Goal: Information Seeking & Learning: Learn about a topic

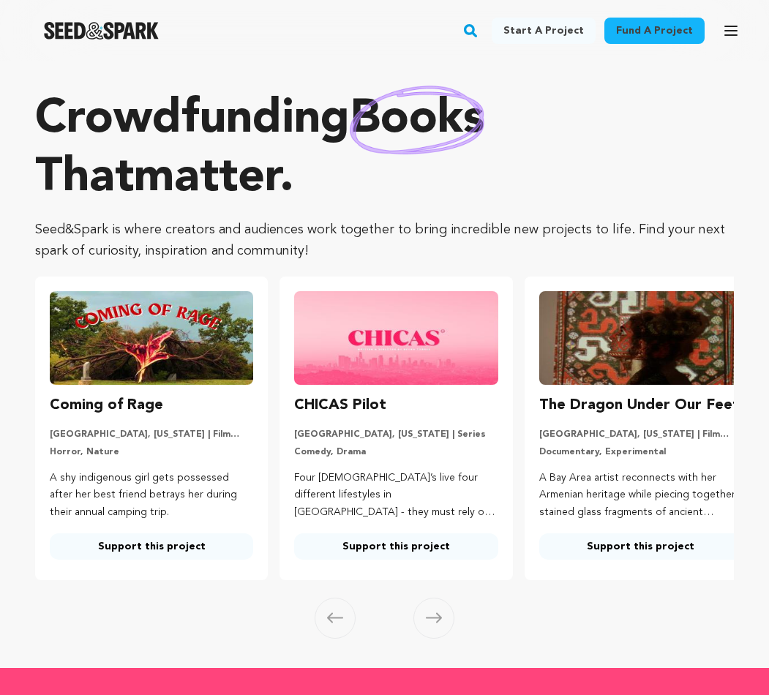
click at [213, 350] on img at bounding box center [151, 338] width 203 height 94
click at [153, 470] on p "A shy indigenous girl gets possessed after her best friend betrays her during t…" at bounding box center [151, 496] width 203 height 52
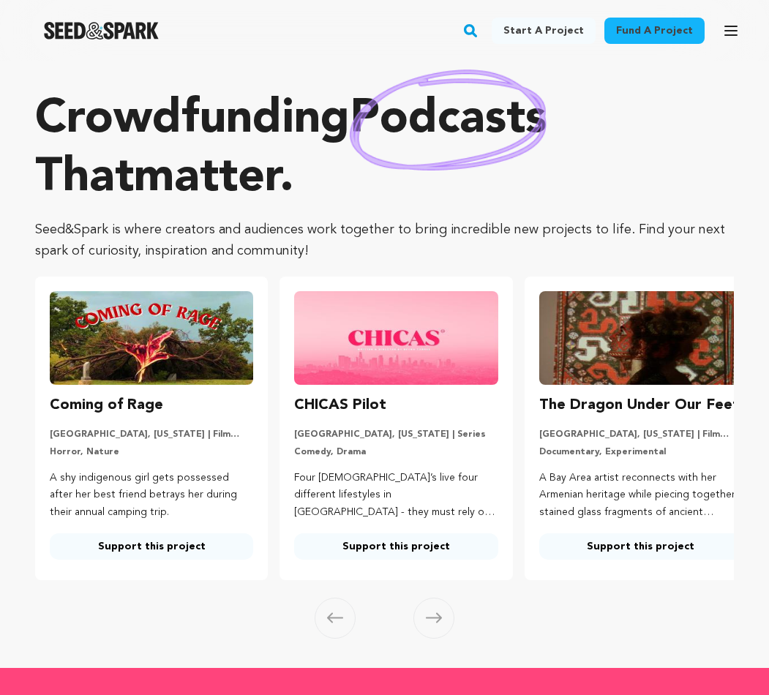
click at [105, 374] on img at bounding box center [151, 338] width 203 height 94
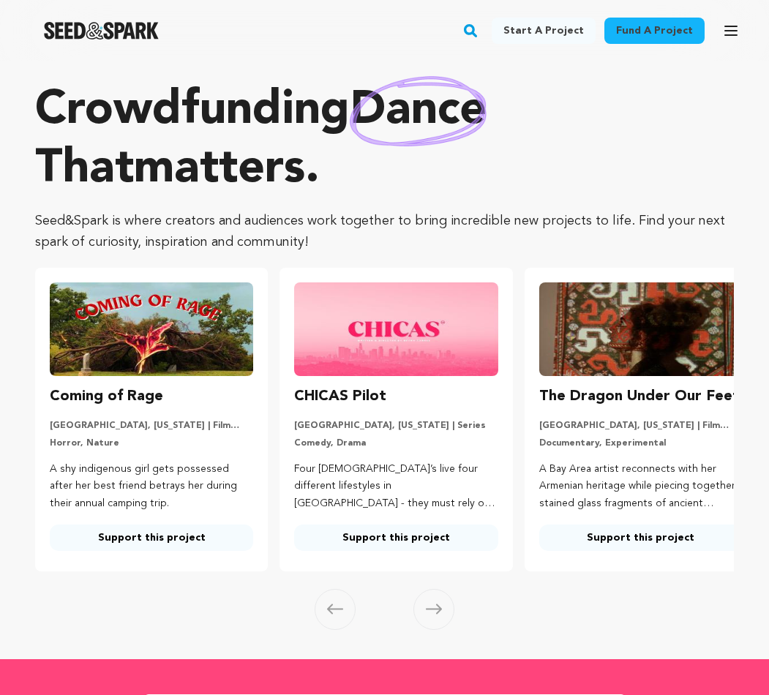
click at [432, 608] on icon at bounding box center [434, 609] width 16 height 10
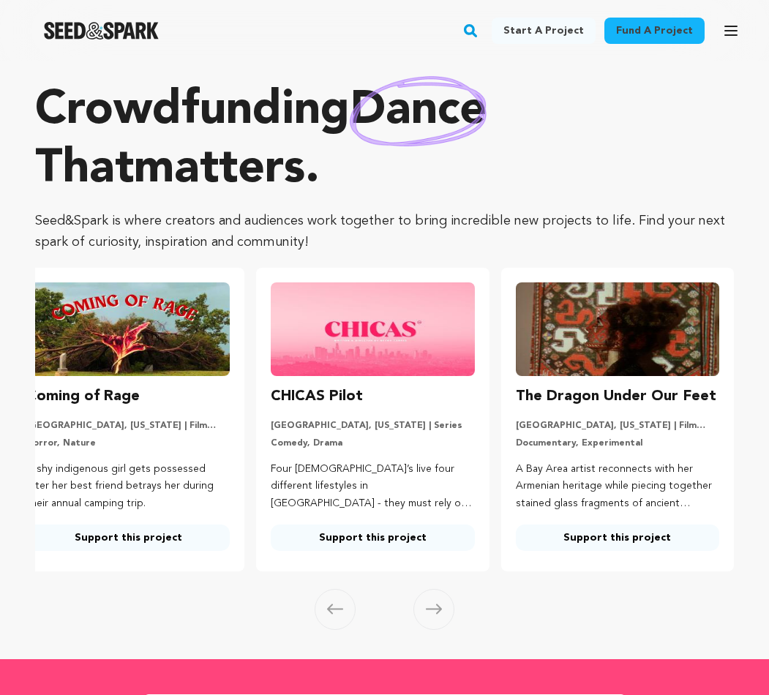
click at [432, 608] on icon at bounding box center [434, 609] width 16 height 10
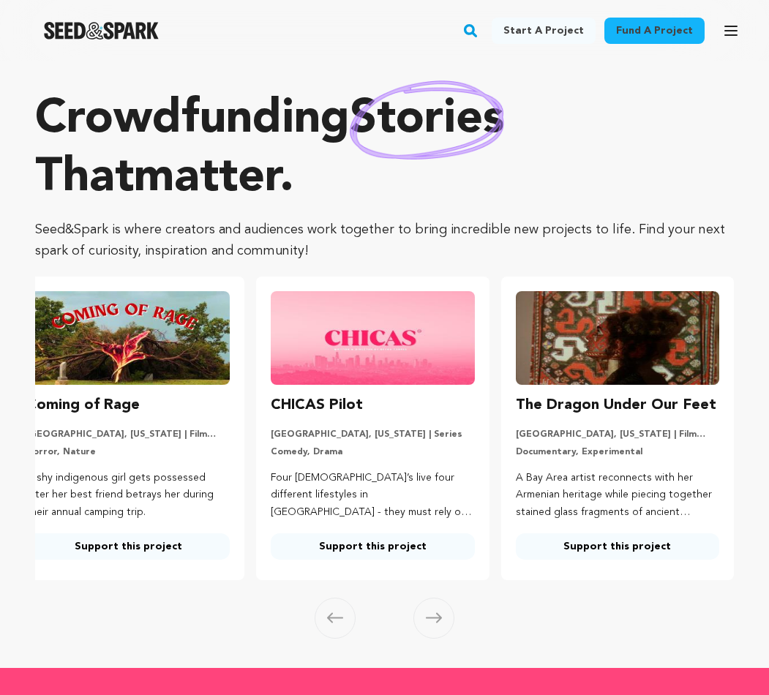
scroll to position [0, 0]
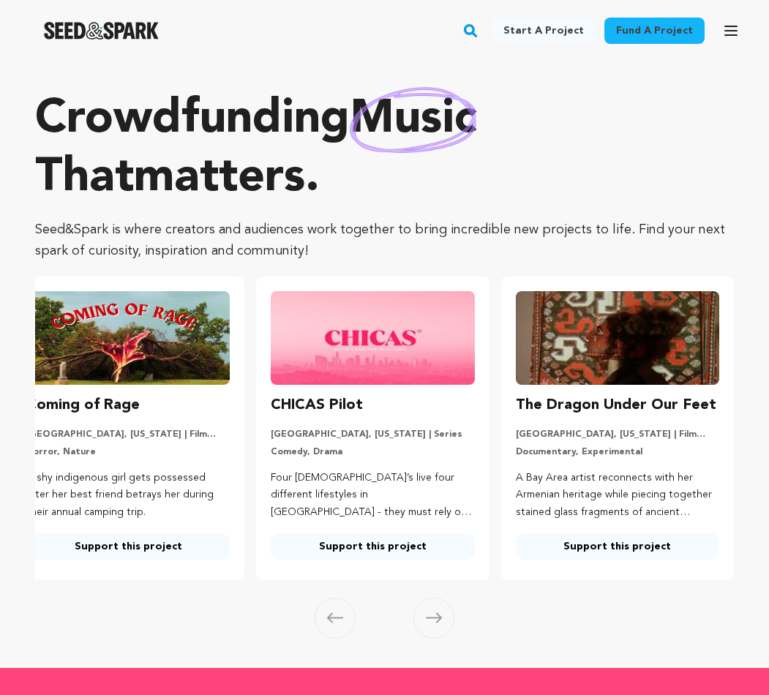
click at [674, 32] on link "Fund a project" at bounding box center [654, 31] width 100 height 26
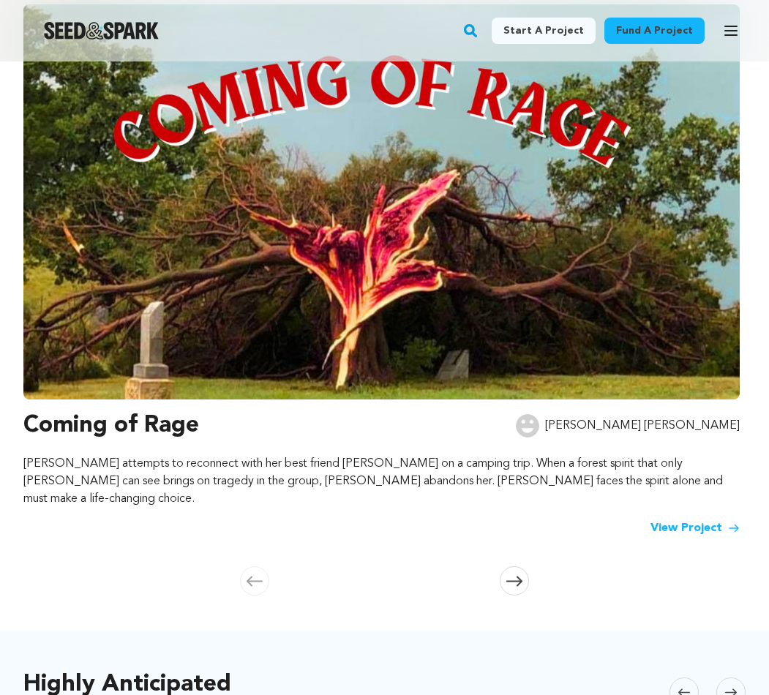
scroll to position [244, 0]
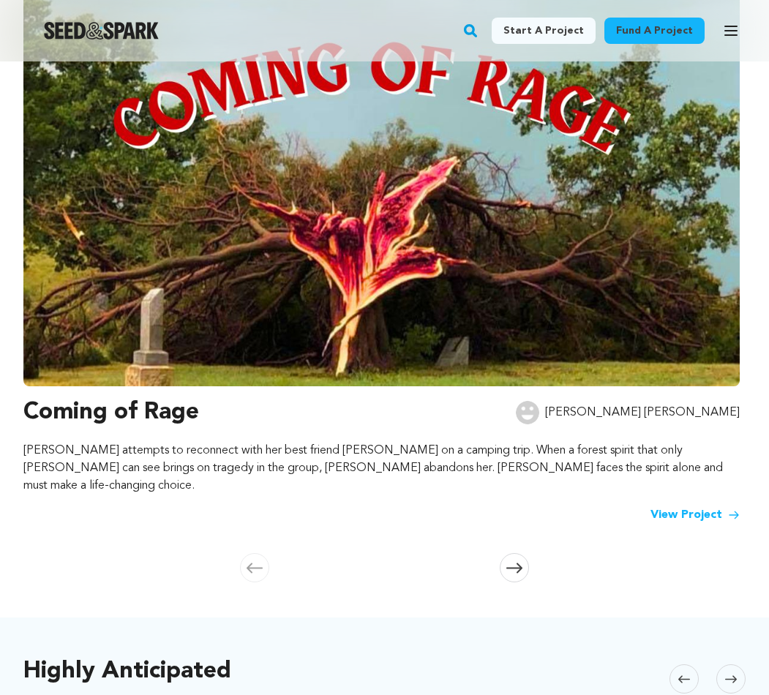
click at [677, 506] on link "View Project" at bounding box center [694, 515] width 89 height 18
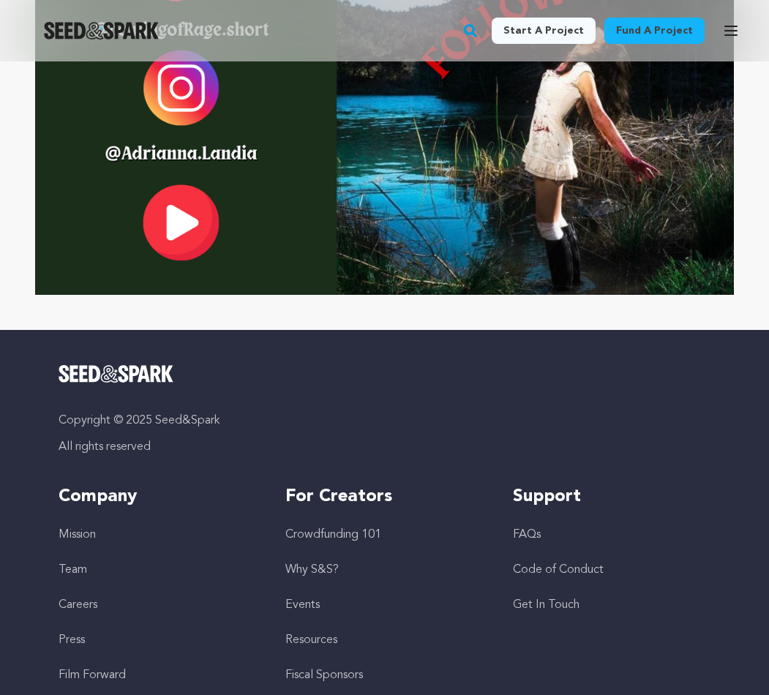
scroll to position [6064, 0]
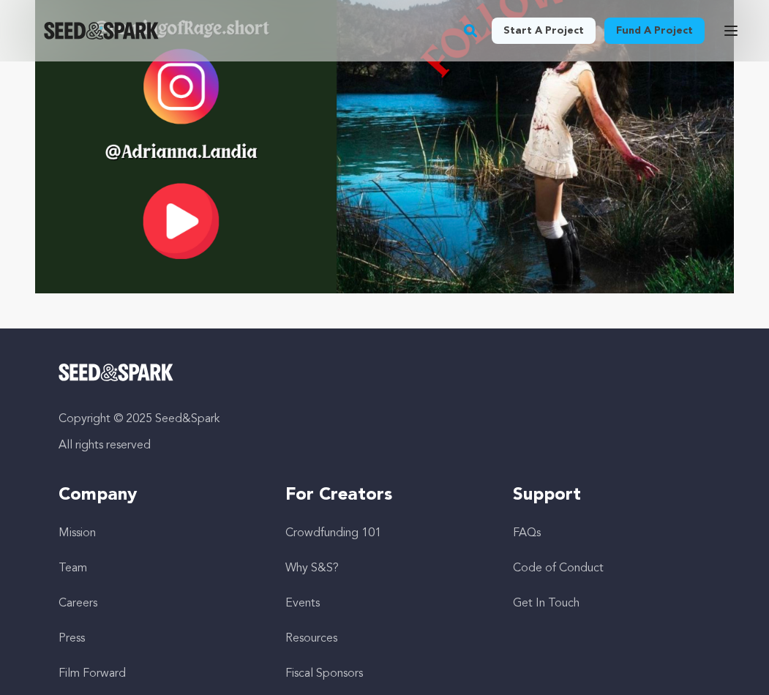
click at [299, 668] on link "Fiscal Sponsors" at bounding box center [324, 674] width 78 height 12
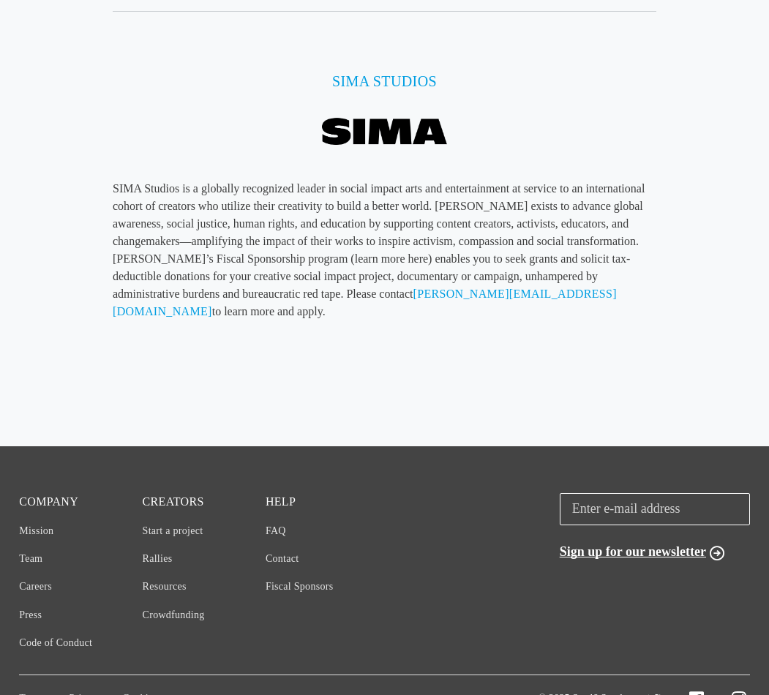
scroll to position [4761, 0]
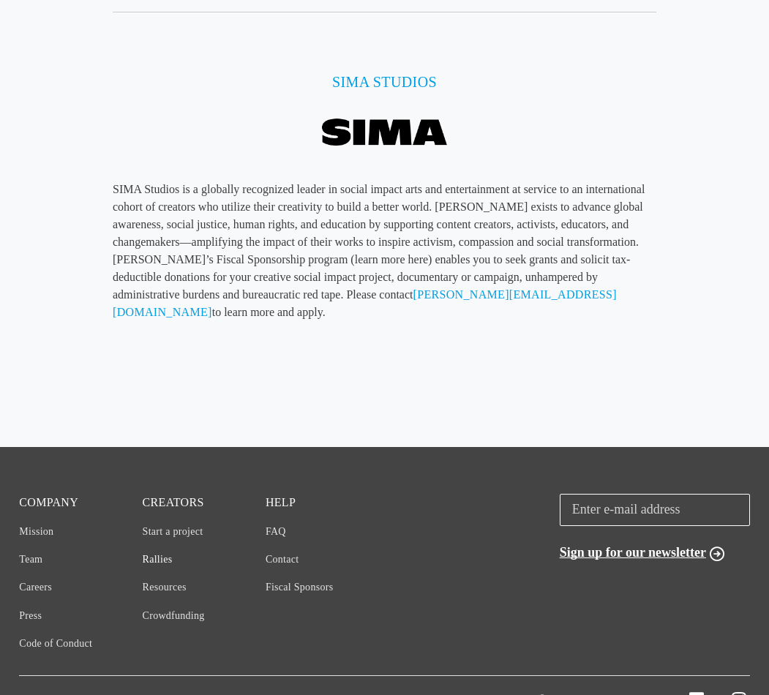
click at [162, 554] on link "Rallies" at bounding box center [158, 559] width 30 height 11
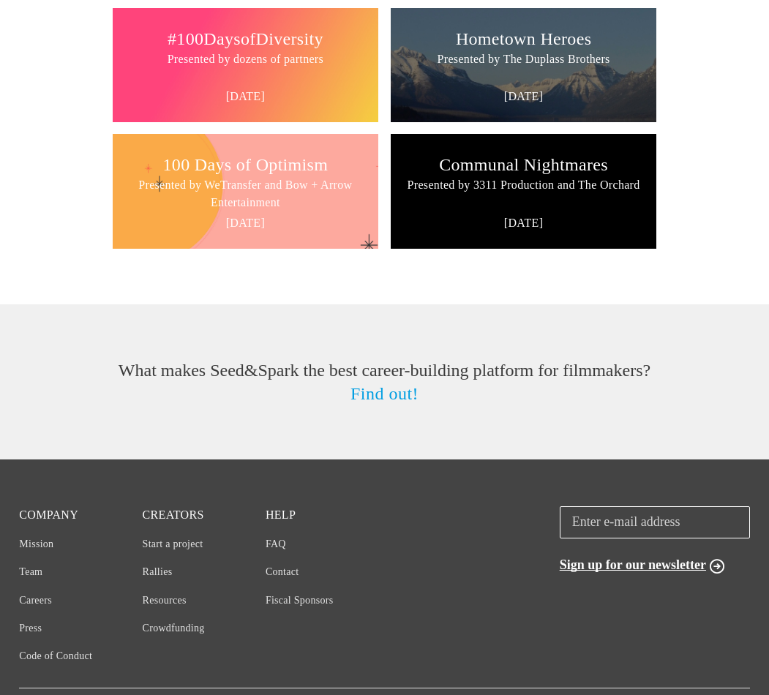
scroll to position [1773, 0]
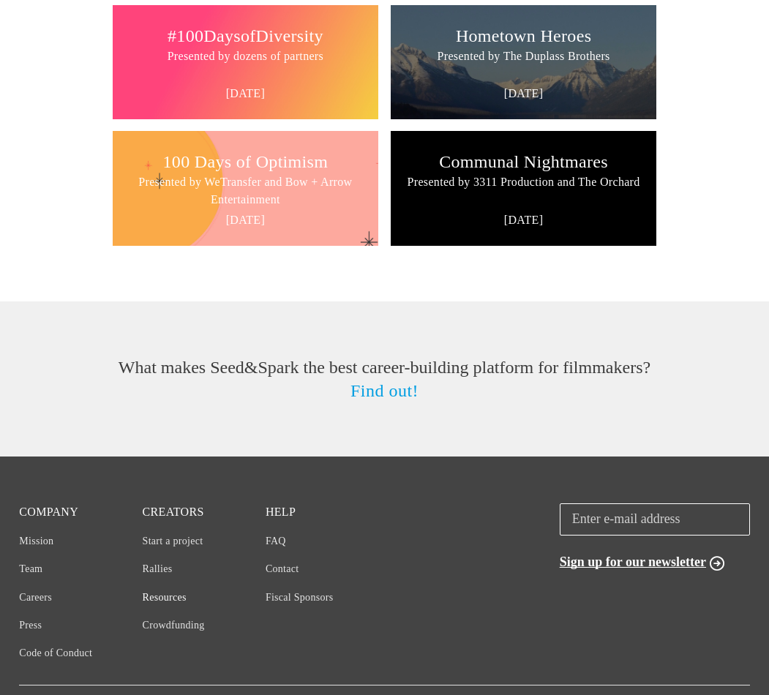
click at [170, 594] on link "Resources" at bounding box center [165, 597] width 44 height 11
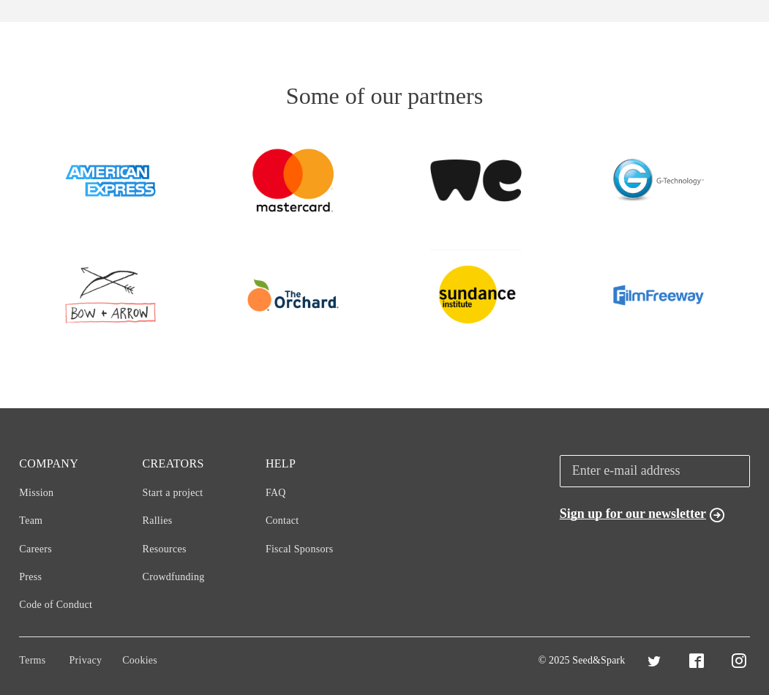
scroll to position [1562, 0]
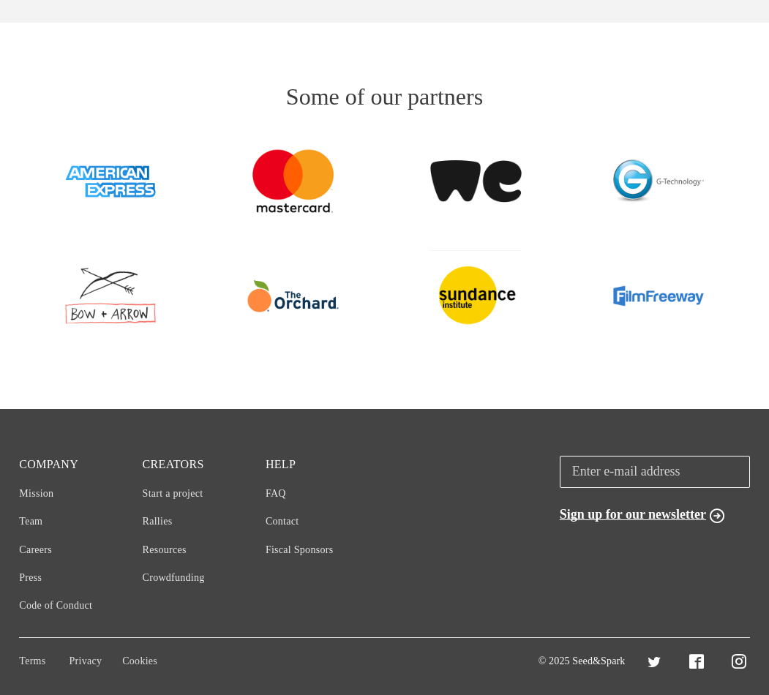
click at [290, 301] on img at bounding box center [292, 295] width 91 height 33
click at [265, 307] on img at bounding box center [292, 295] width 91 height 33
click at [187, 574] on link "Crowdfunding" at bounding box center [174, 577] width 62 height 11
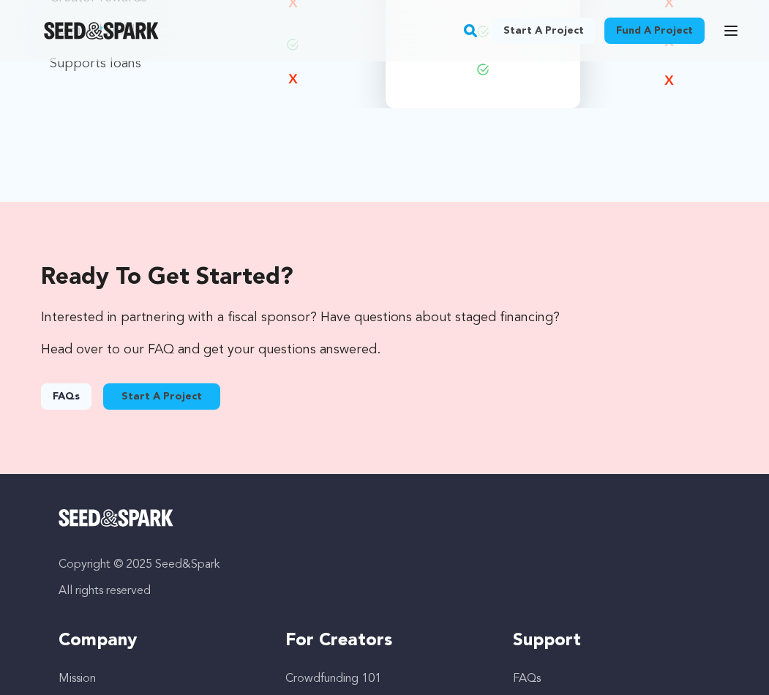
scroll to position [1976, 0]
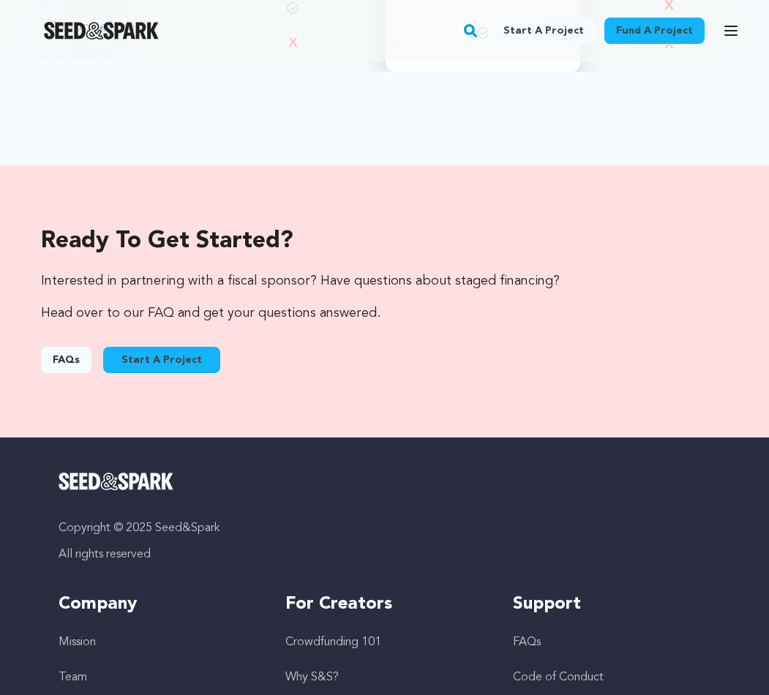
click at [76, 353] on link "FAQs" at bounding box center [66, 360] width 50 height 26
